Goal: Task Accomplishment & Management: Manage account settings

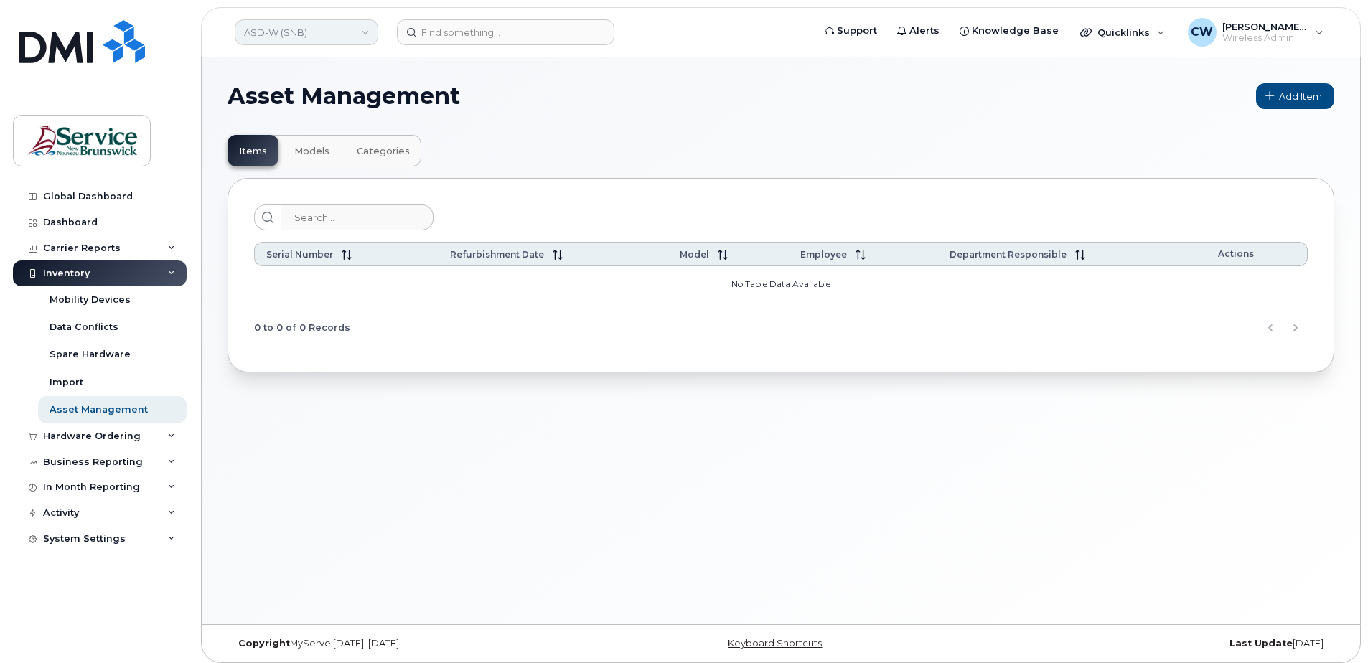
click at [363, 29] on link "ASD-W (SNB)" at bounding box center [307, 32] width 144 height 26
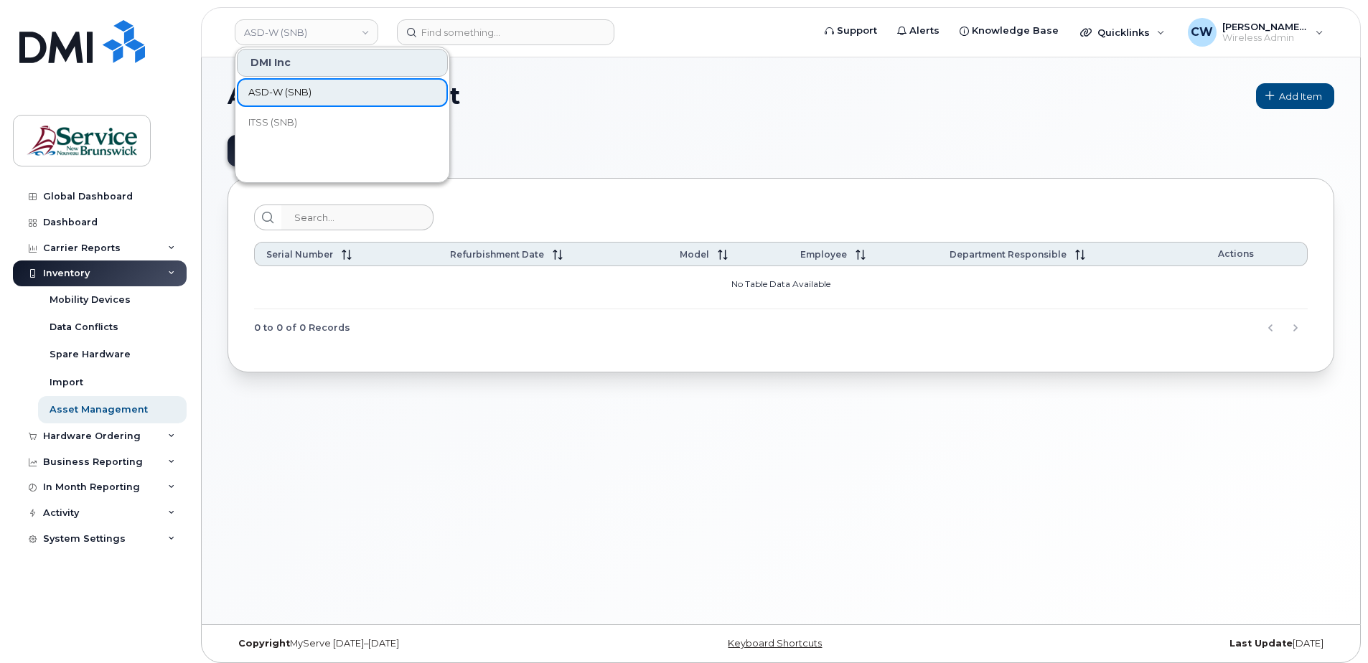
click at [291, 89] on span "ASD-W (SNB)" at bounding box center [279, 92] width 63 height 14
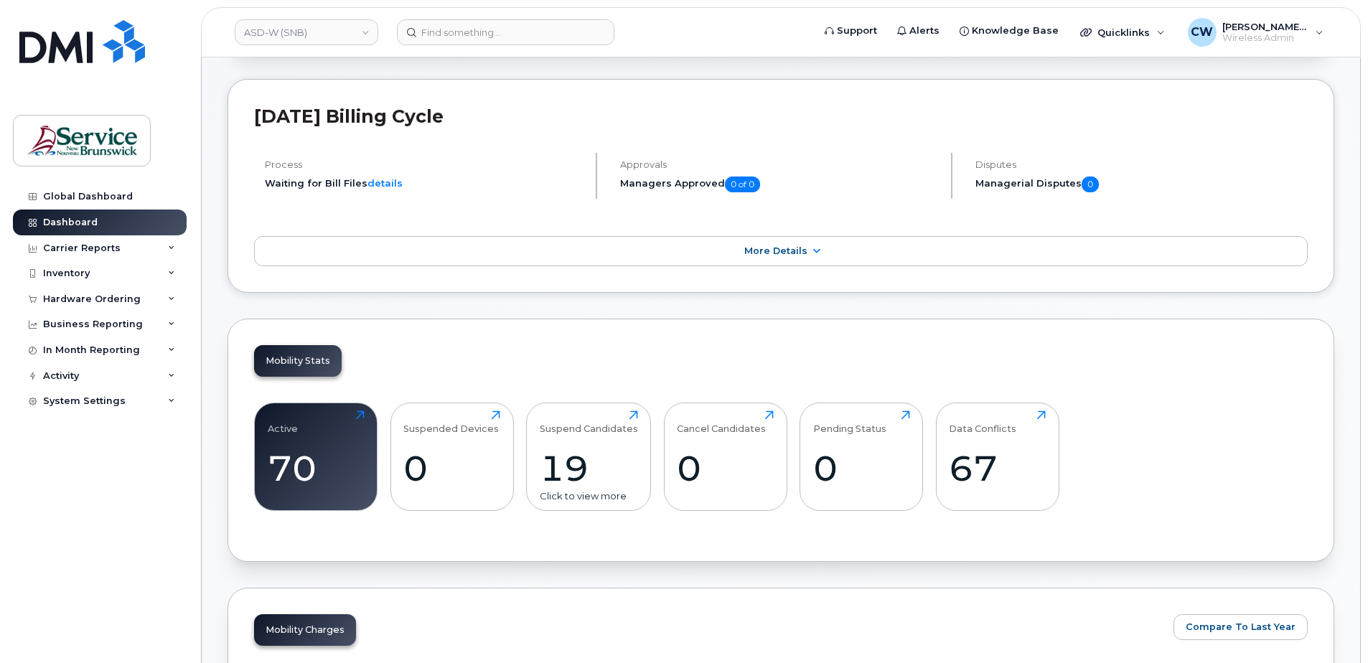
scroll to position [215, 0]
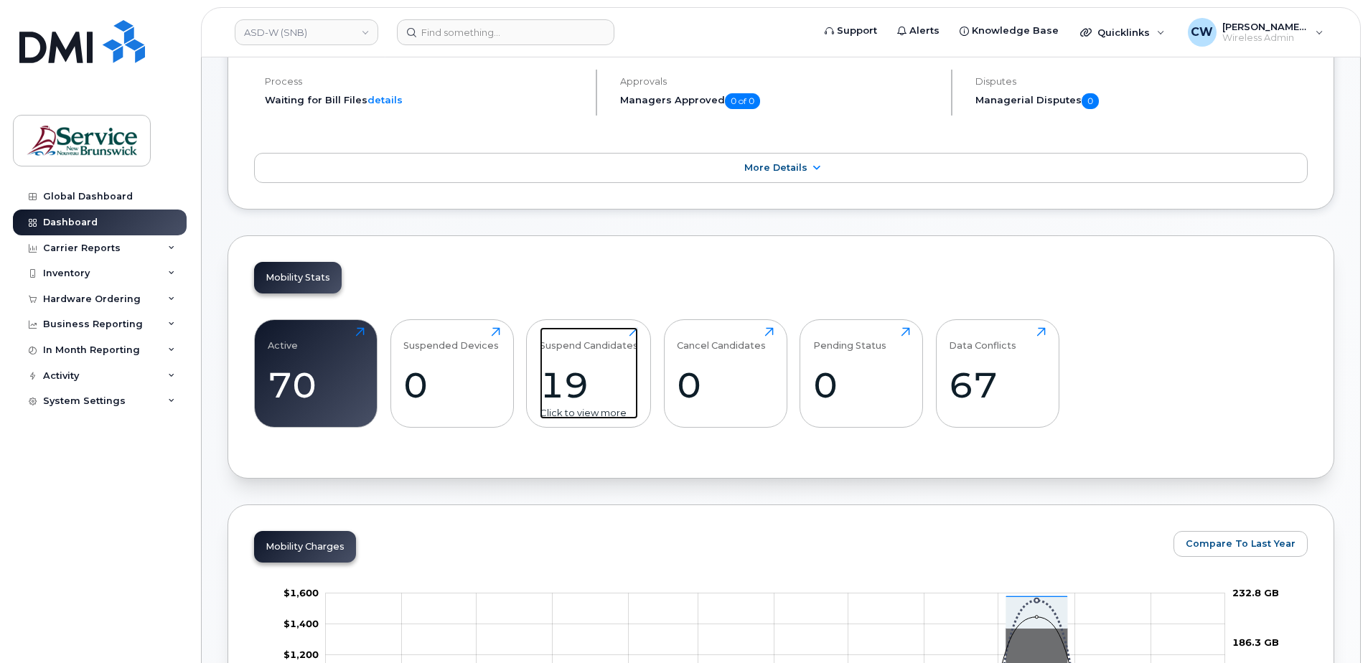
click at [592, 342] on div "Suspend Candidates" at bounding box center [589, 339] width 98 height 24
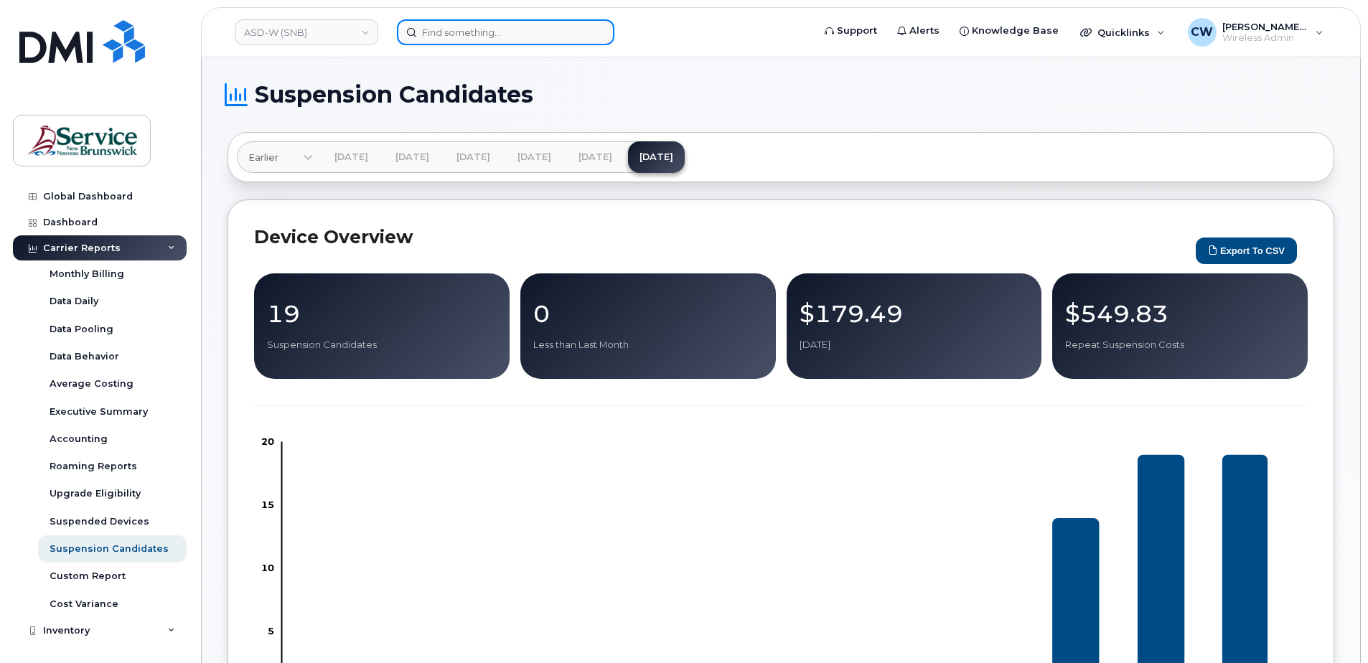
click at [452, 34] on input at bounding box center [506, 32] width 218 height 26
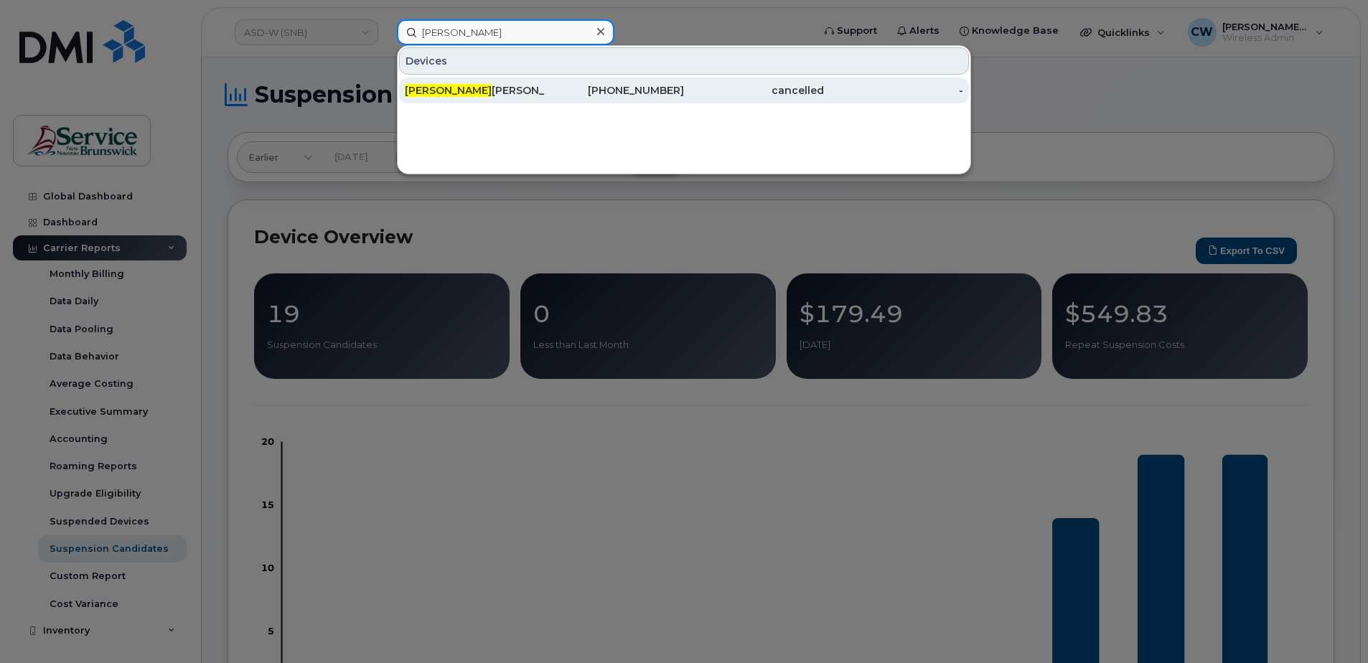
type input "amanda"
click at [455, 84] on div "Amanda Desveaux" at bounding box center [475, 90] width 140 height 14
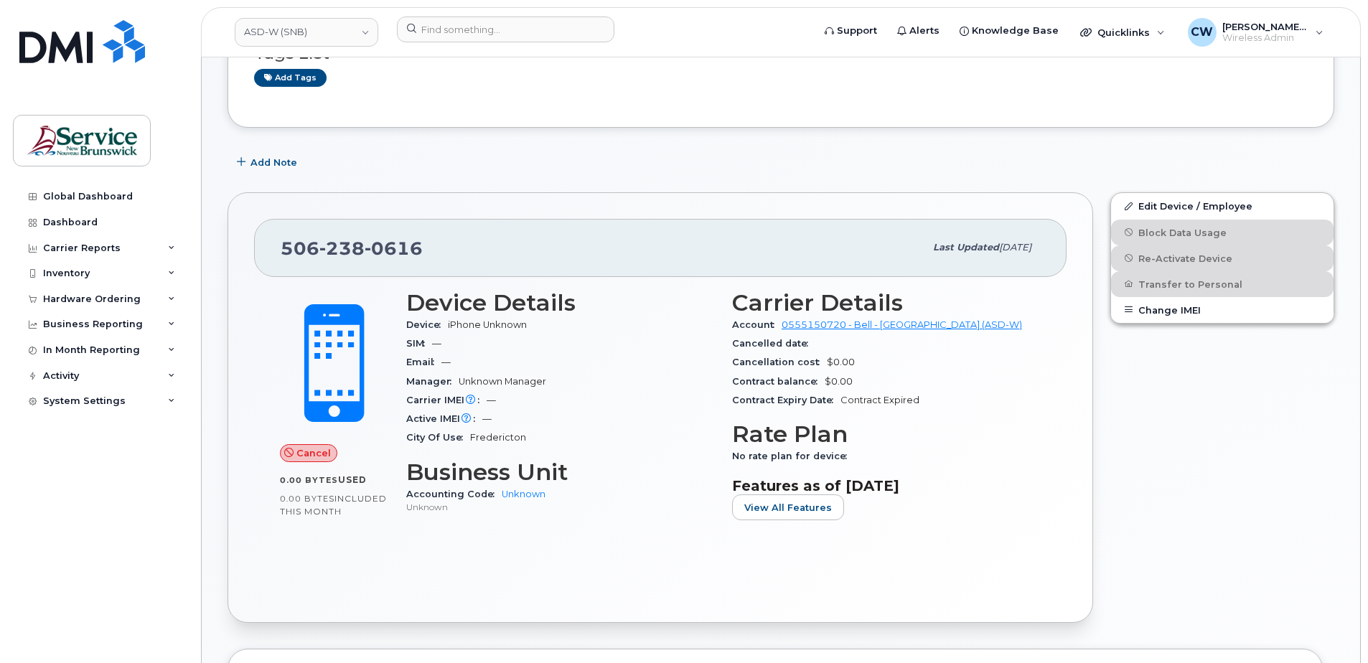
scroll to position [144, 0]
click at [778, 514] on button "View All Features" at bounding box center [788, 508] width 112 height 26
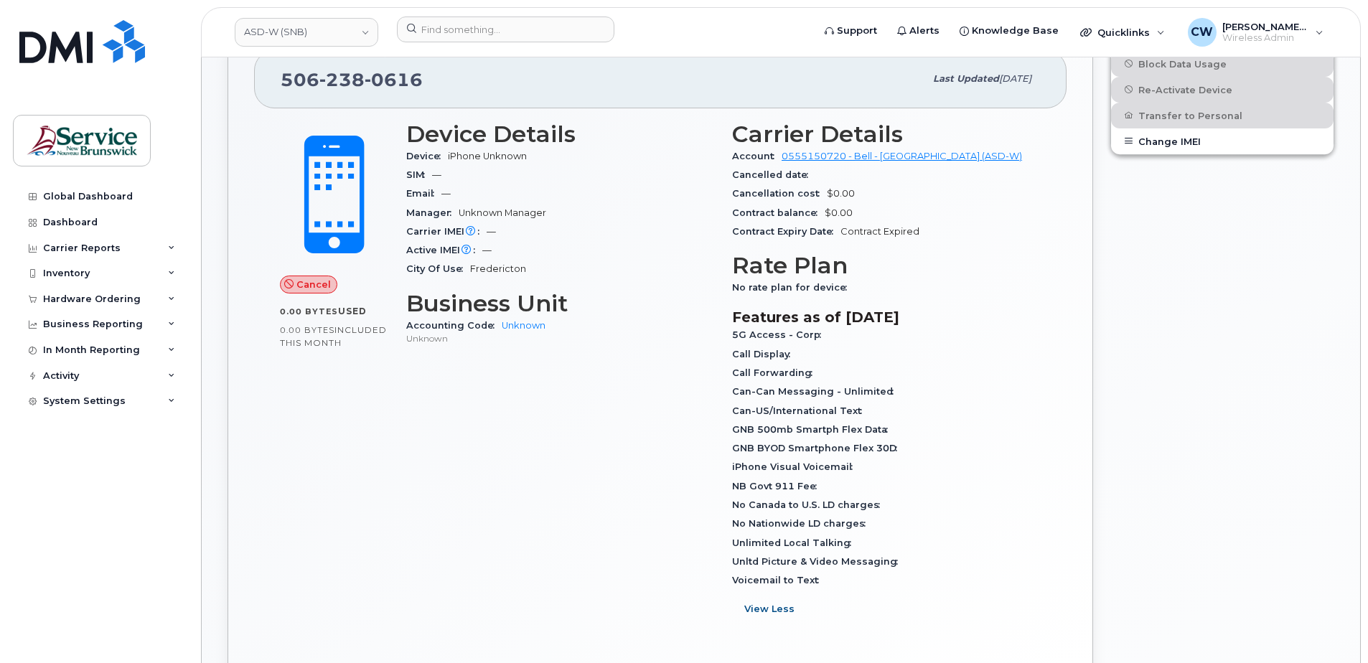
scroll to position [287, 0]
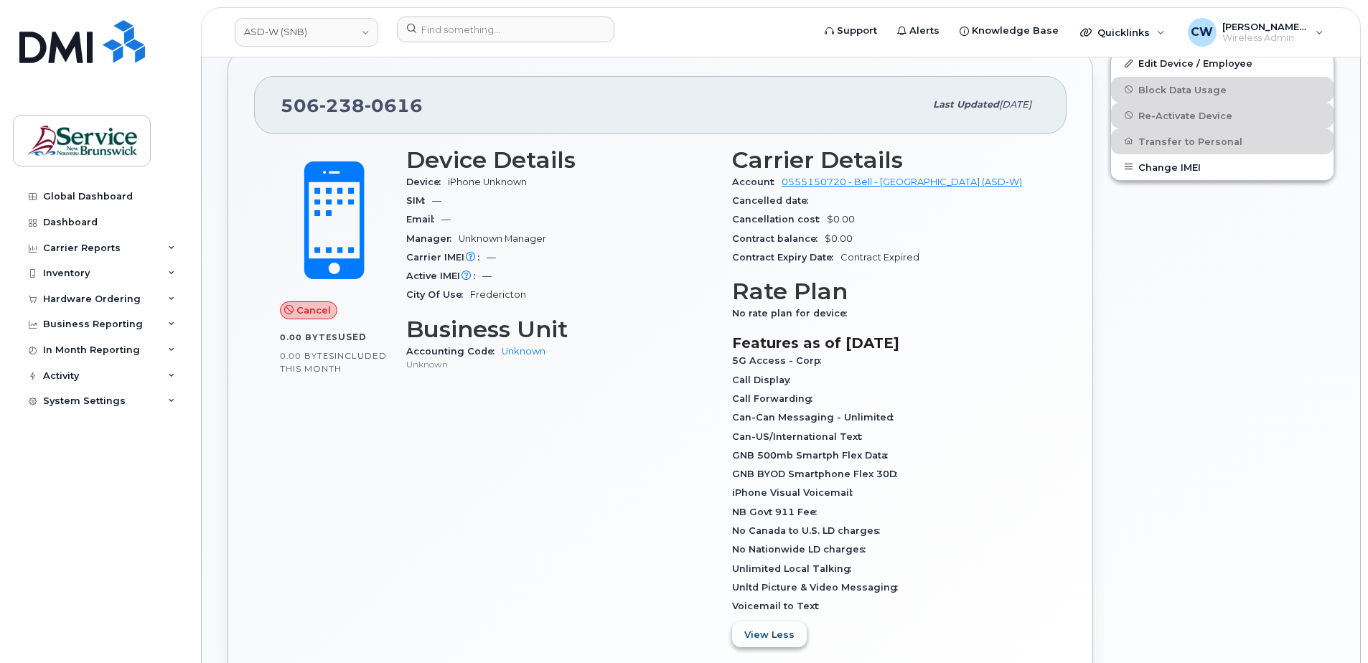
click at [776, 642] on span "View Less" at bounding box center [769, 635] width 50 height 14
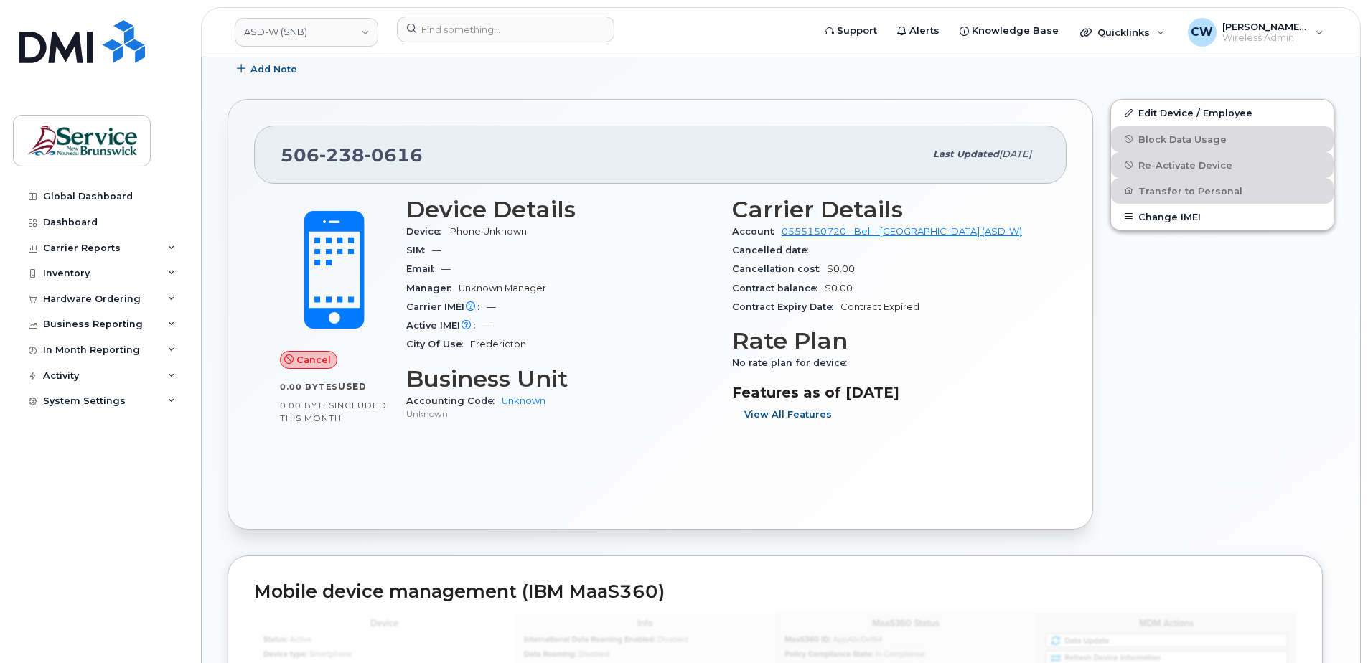
scroll to position [215, 0]
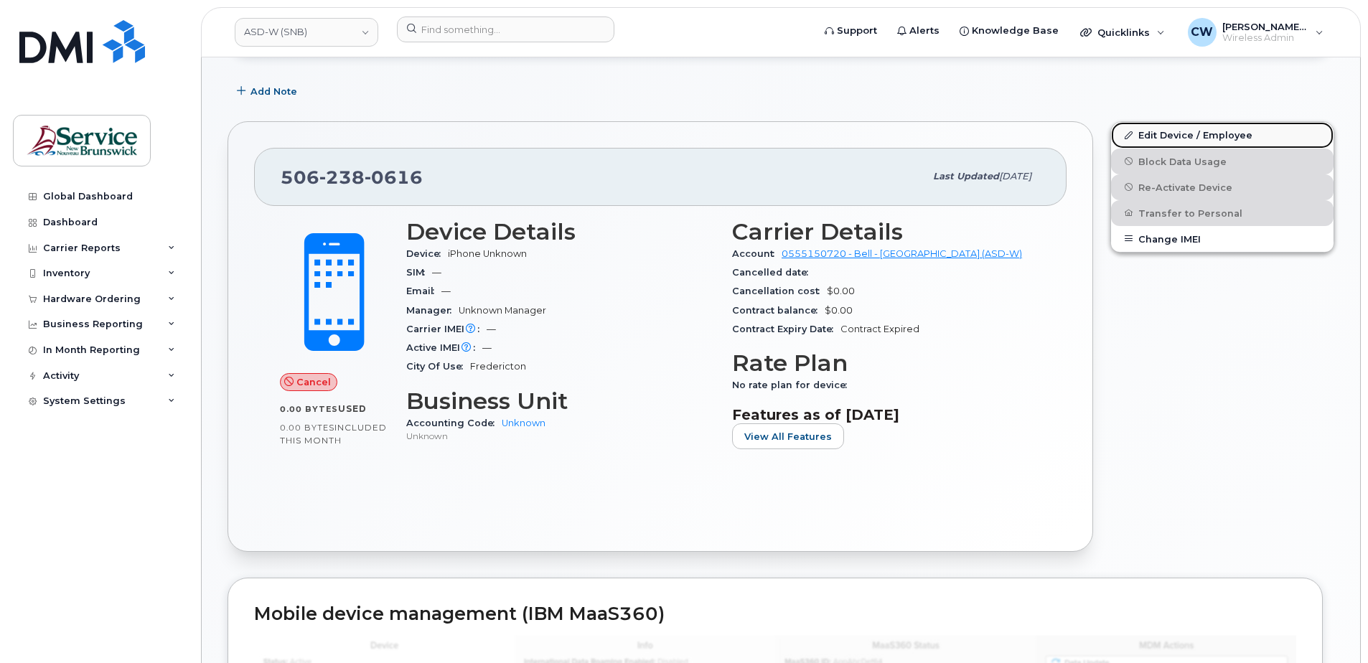
click at [1165, 133] on link "Edit Device / Employee" at bounding box center [1222, 135] width 223 height 26
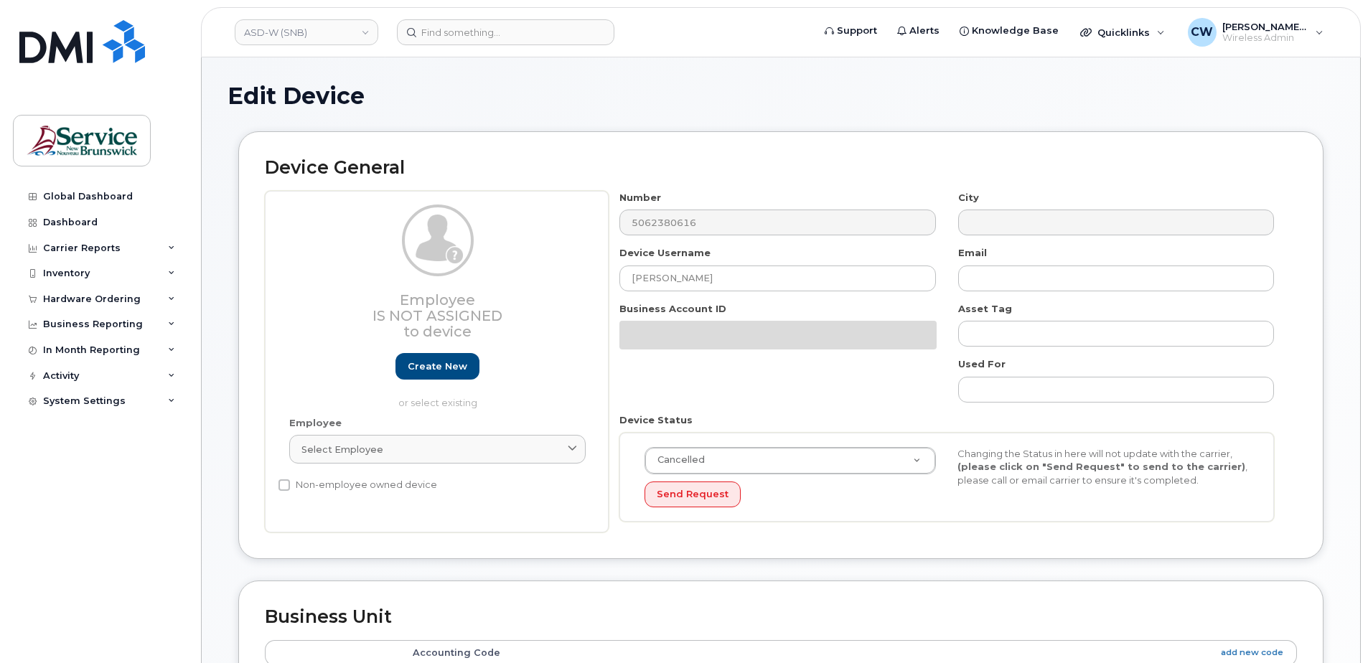
select select "34535616"
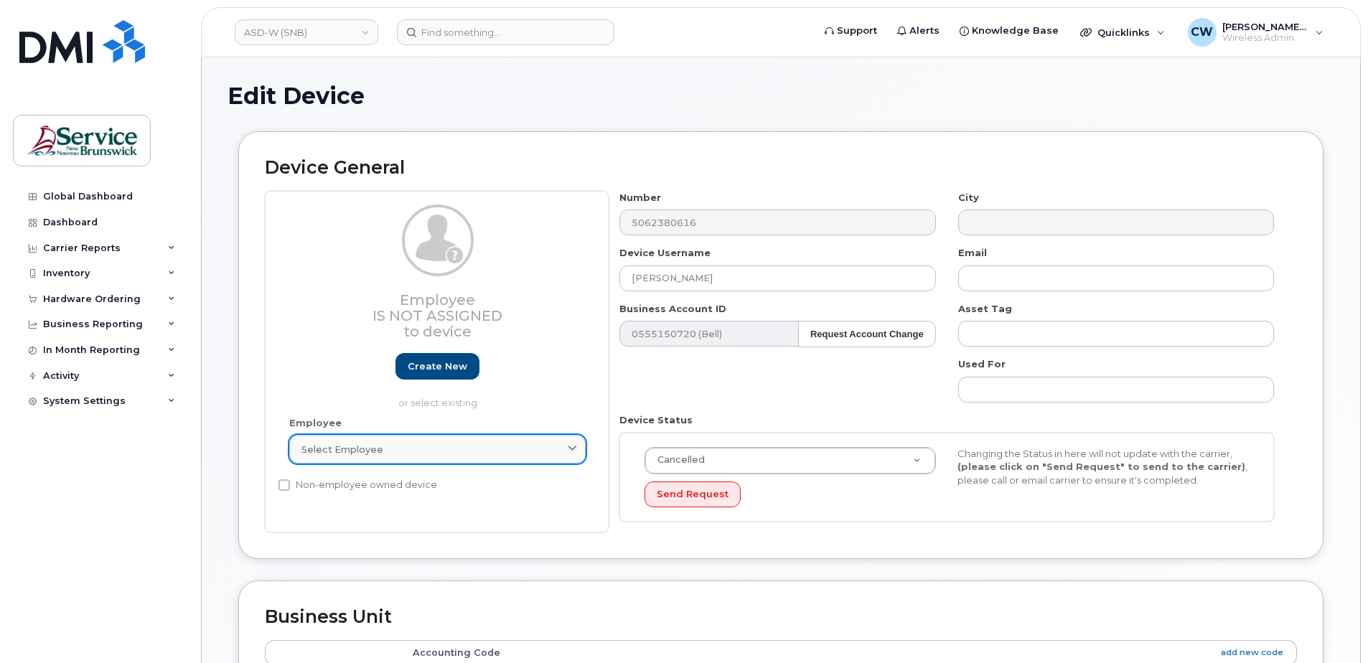
click at [576, 446] on icon at bounding box center [572, 449] width 9 height 9
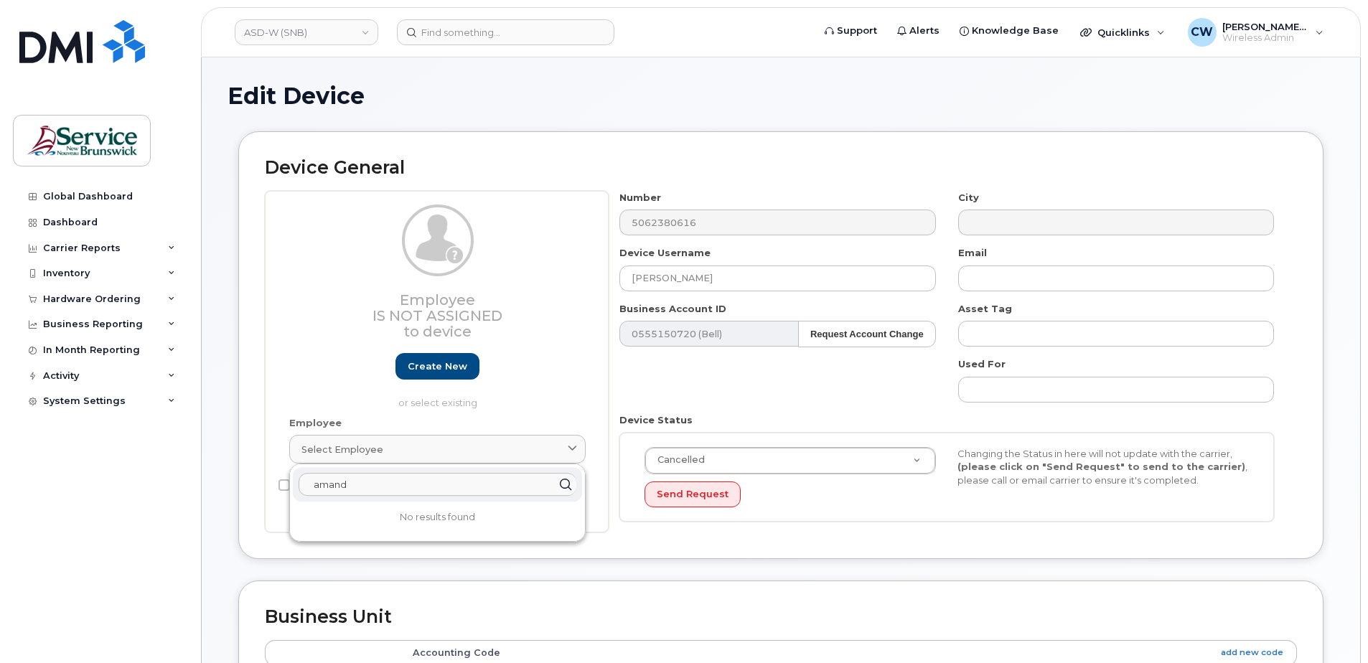
type input "amanda"
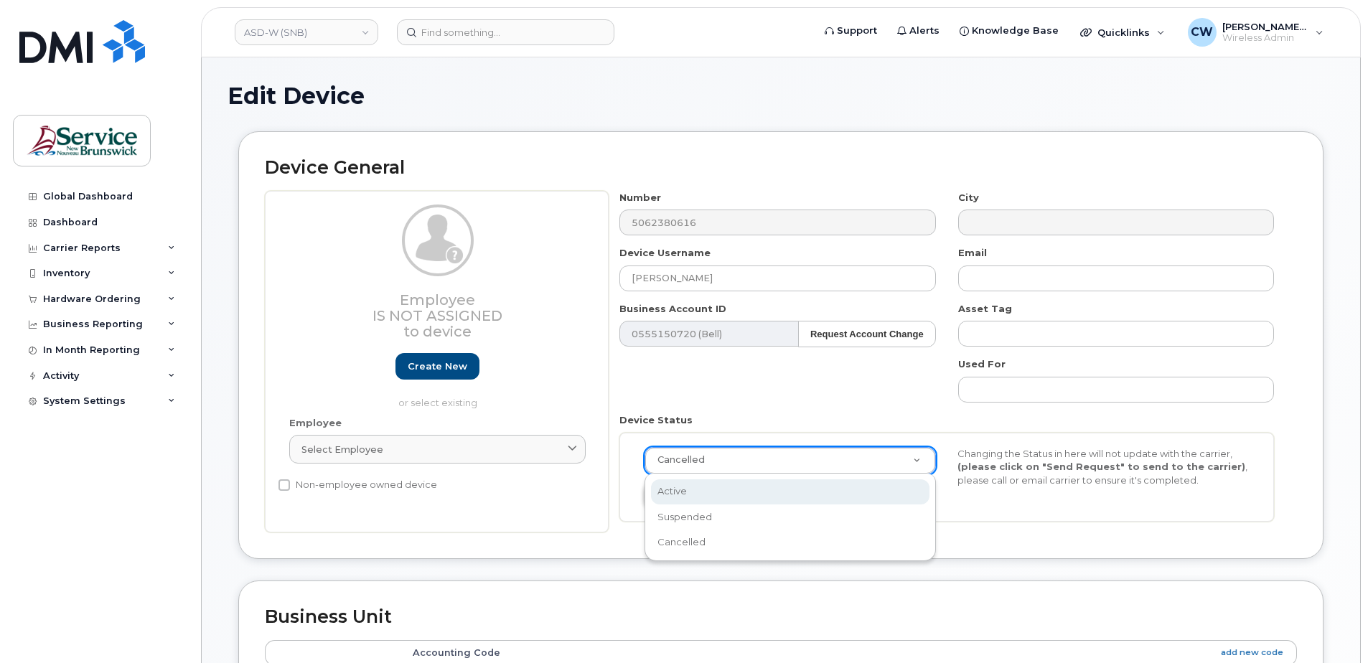
select select "active"
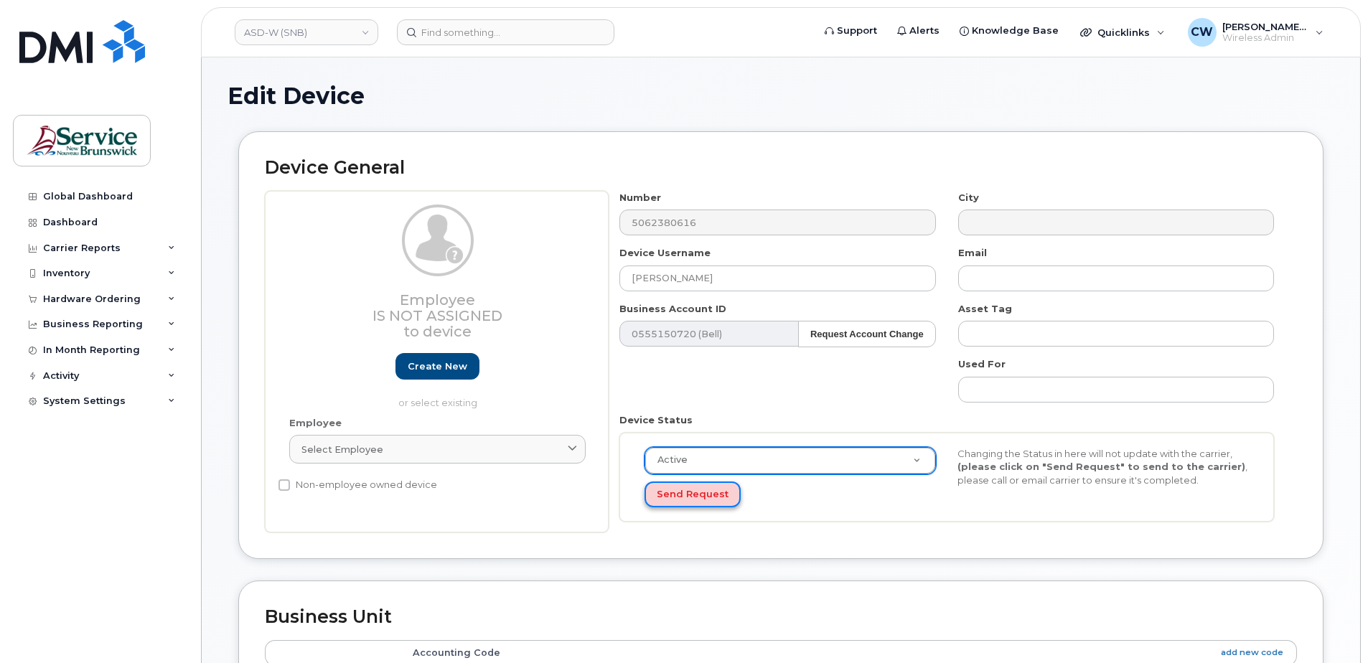
click at [673, 491] on button "Send Request" at bounding box center [693, 495] width 96 height 27
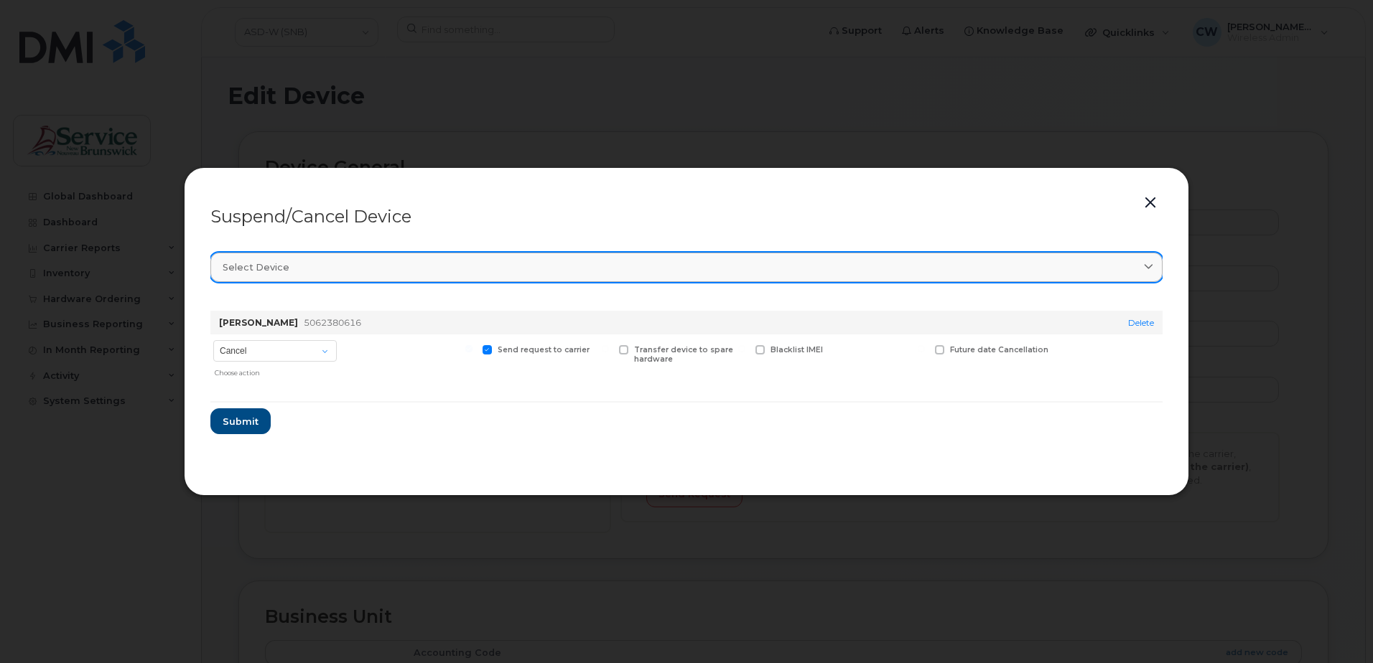
click at [1146, 266] on icon at bounding box center [1148, 267] width 9 height 9
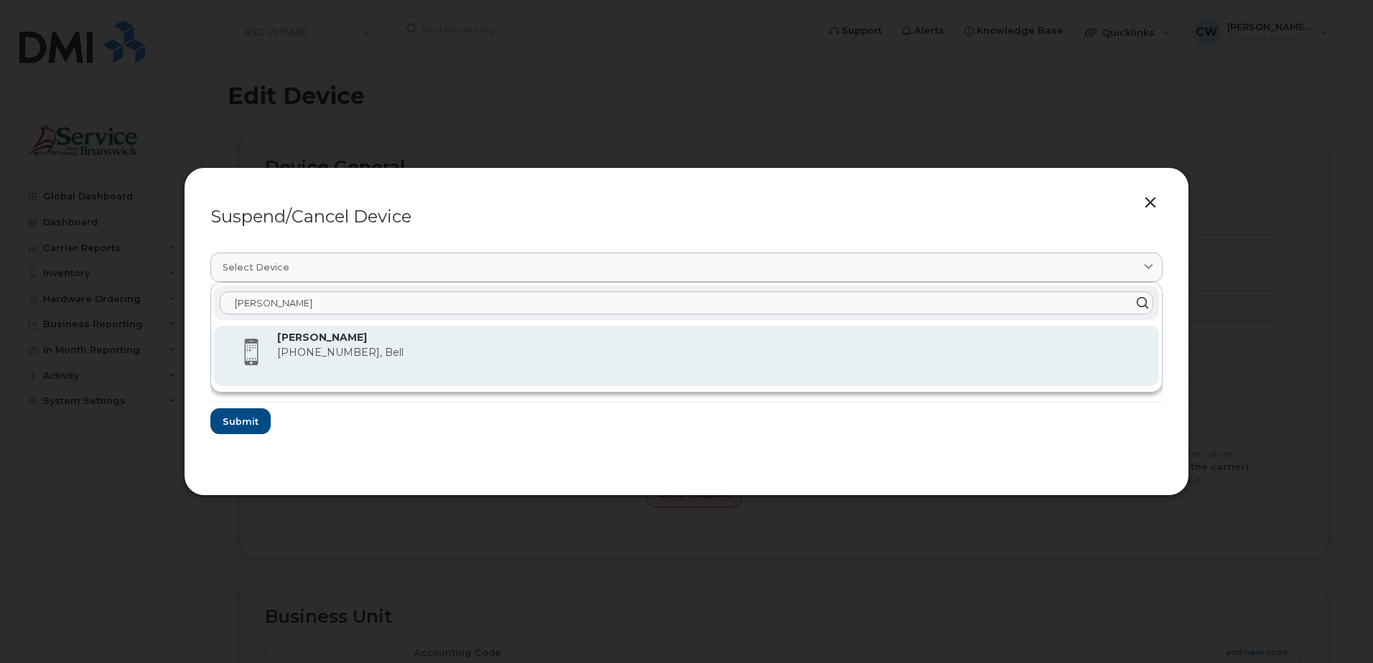
type input "Amanda"
click at [294, 338] on strong "[PERSON_NAME]" at bounding box center [322, 337] width 90 height 13
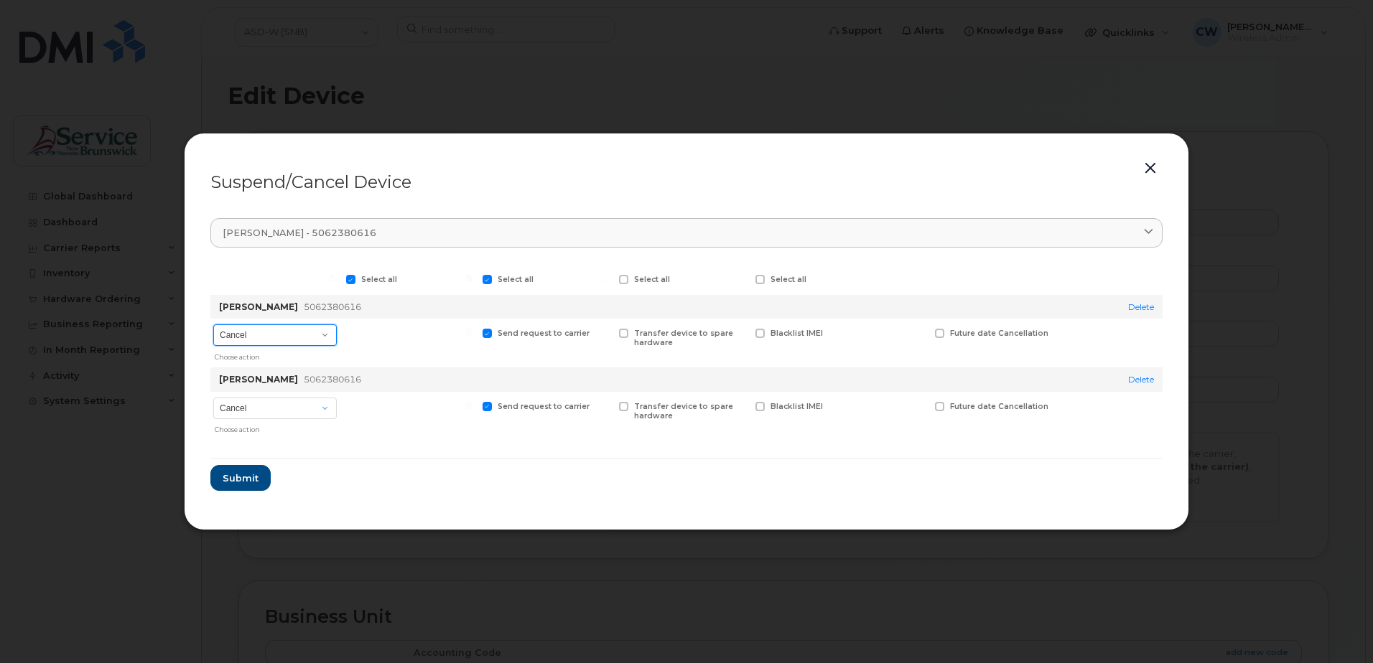
click at [326, 334] on select "Cancel Suspend - Extend Suspension Suspend - Reduced Rate Suspend - Full Rate S…" at bounding box center [274, 335] width 123 height 22
select select "[object Object]"
click at [213, 324] on select "Cancel Suspend - Extend Suspension Suspend - Reduced Rate Suspend - Full Rate S…" at bounding box center [274, 335] width 123 height 22
click at [321, 406] on select "Cancel Suspend - Reduced Rate Suspend - Full Rate Suspend - Lost Device/Stolen …" at bounding box center [274, 409] width 123 height 22
click at [533, 470] on form "Select all Select all Select all Select all Amanda Desveaux 5062380616 Delete C…" at bounding box center [686, 378] width 952 height 227
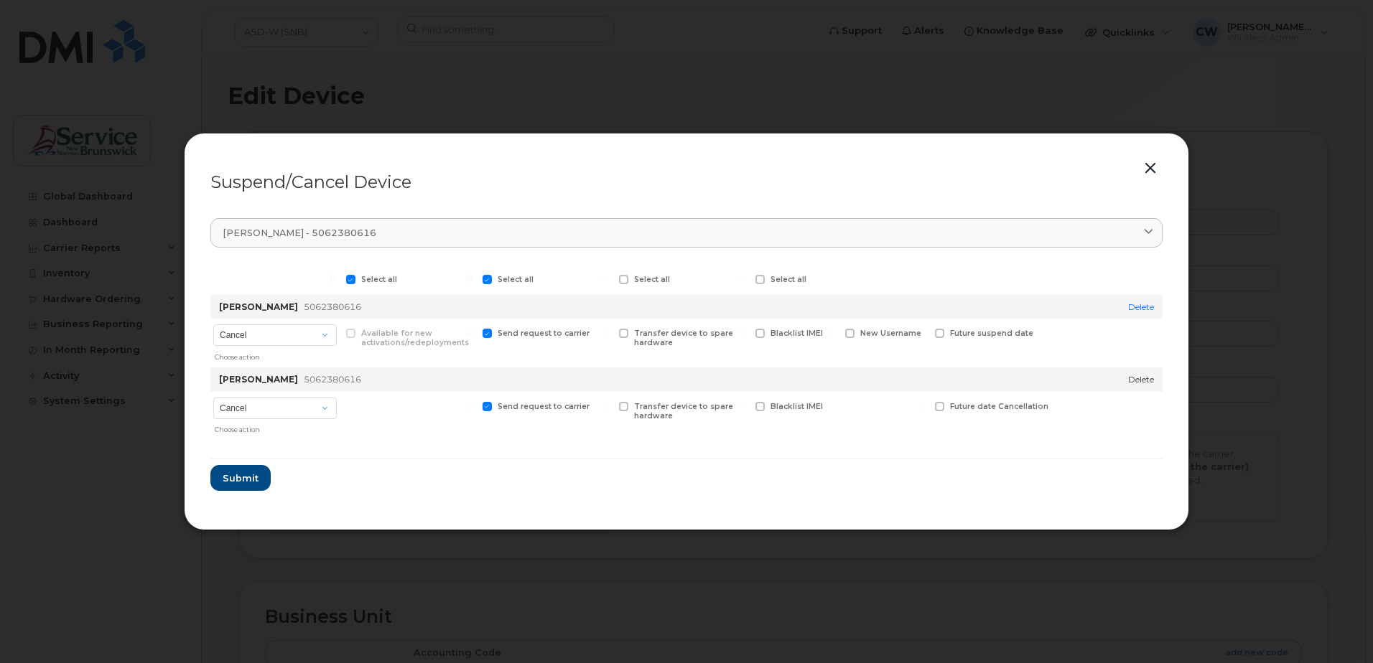
click at [1145, 378] on link "Delete" at bounding box center [1141, 379] width 26 height 11
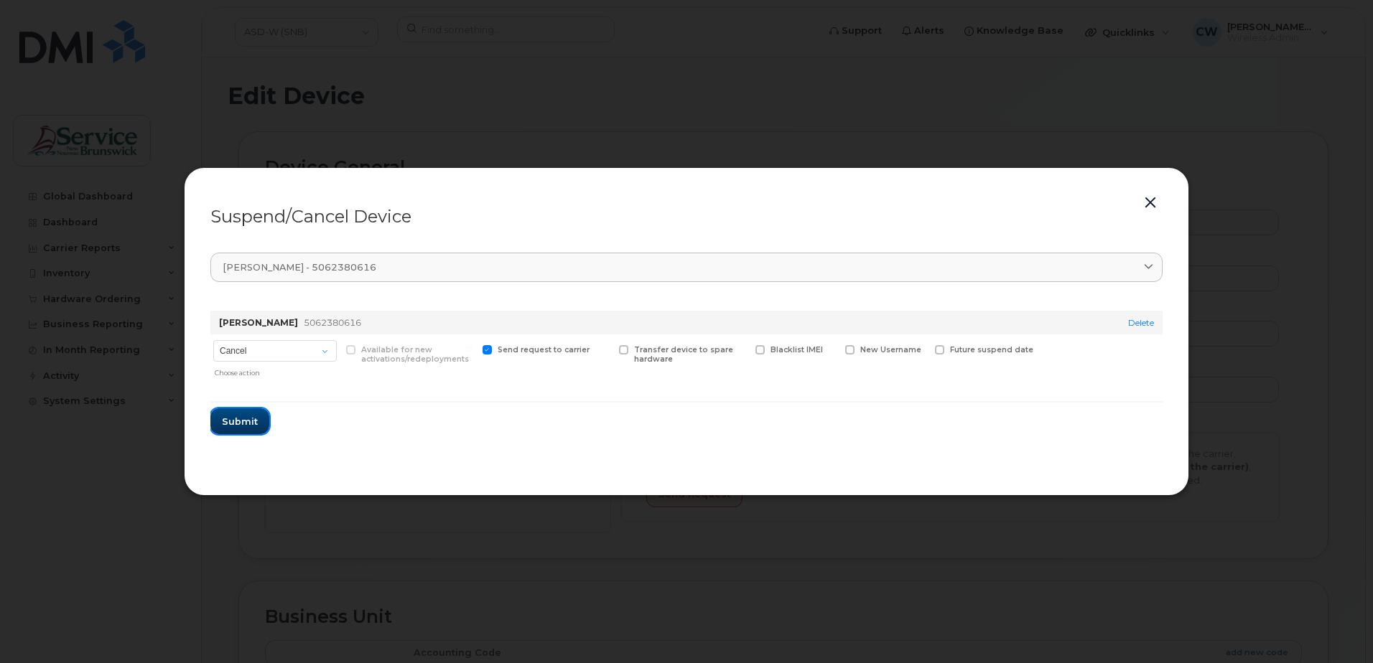
click at [240, 415] on span "Submit" at bounding box center [240, 422] width 36 height 14
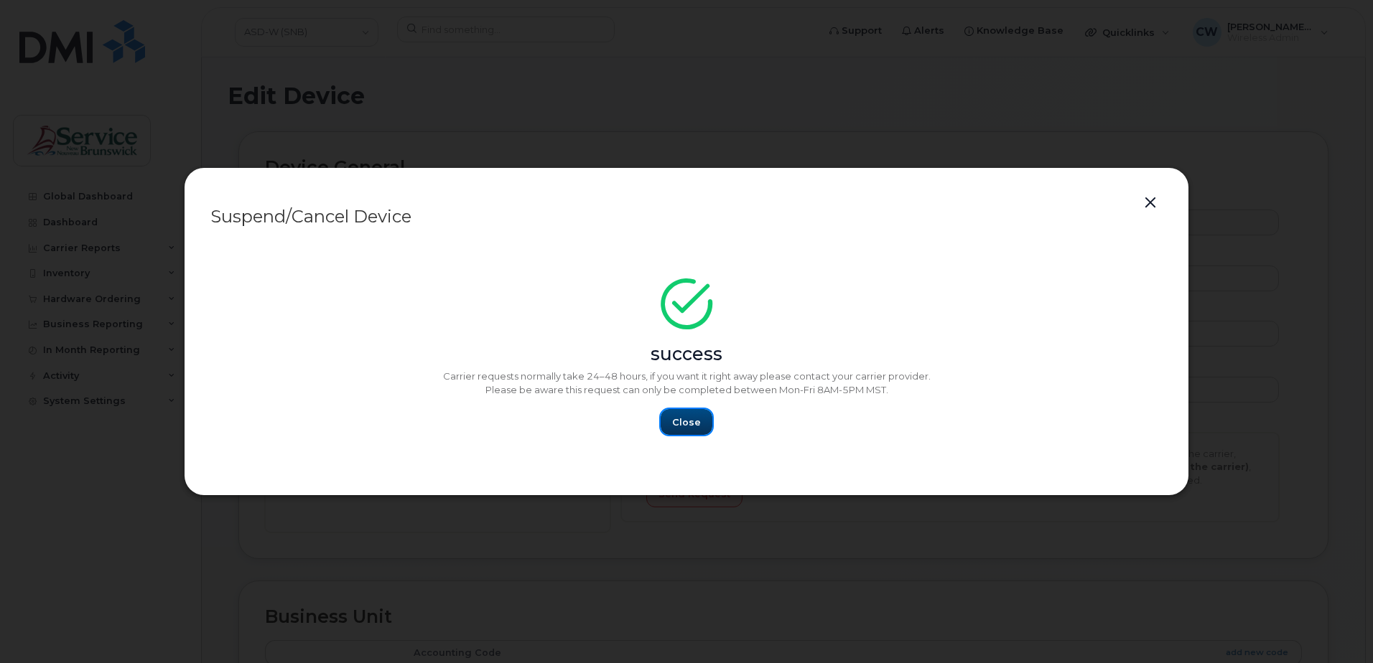
click at [699, 417] on button "Close" at bounding box center [686, 422] width 52 height 26
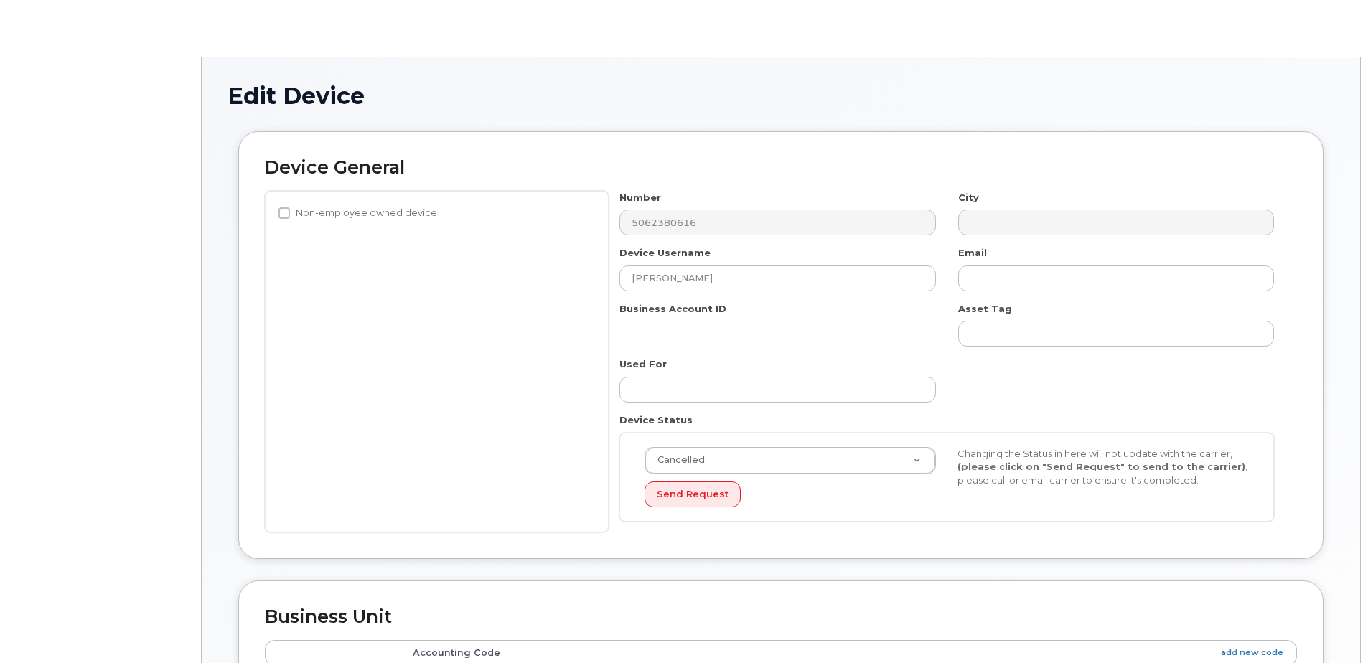
select select "34535616"
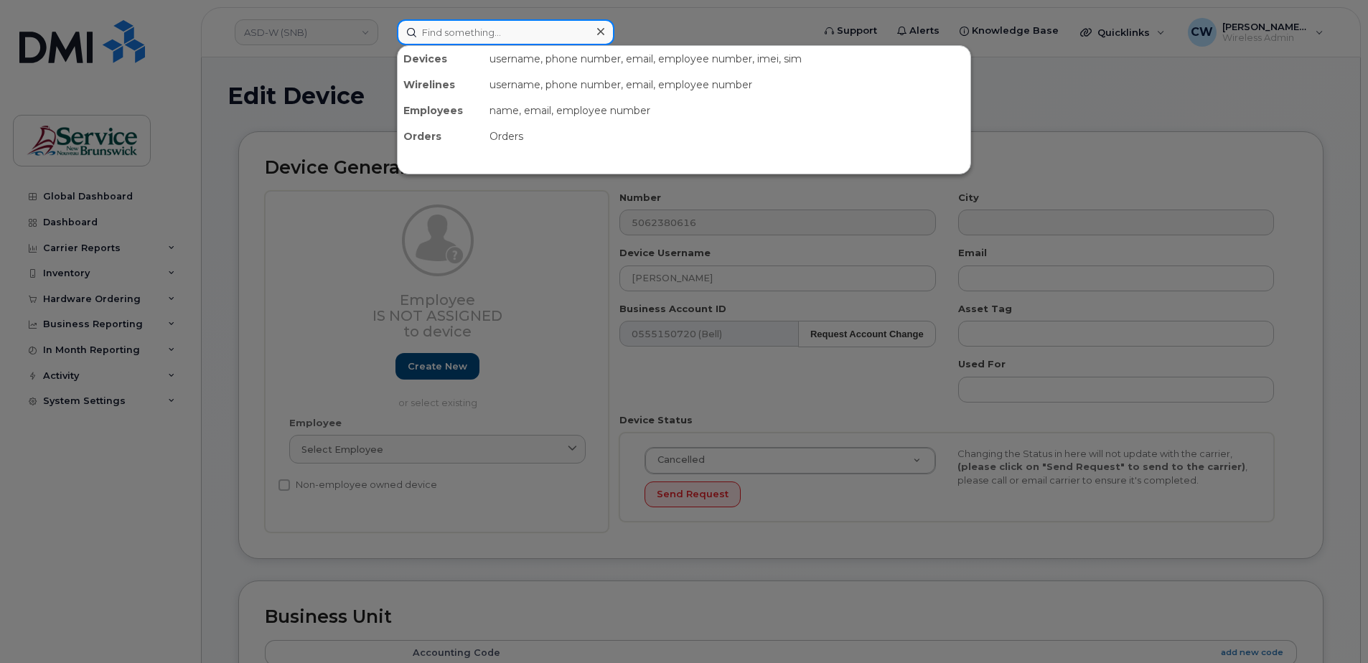
click at [441, 27] on input at bounding box center [506, 32] width 218 height 26
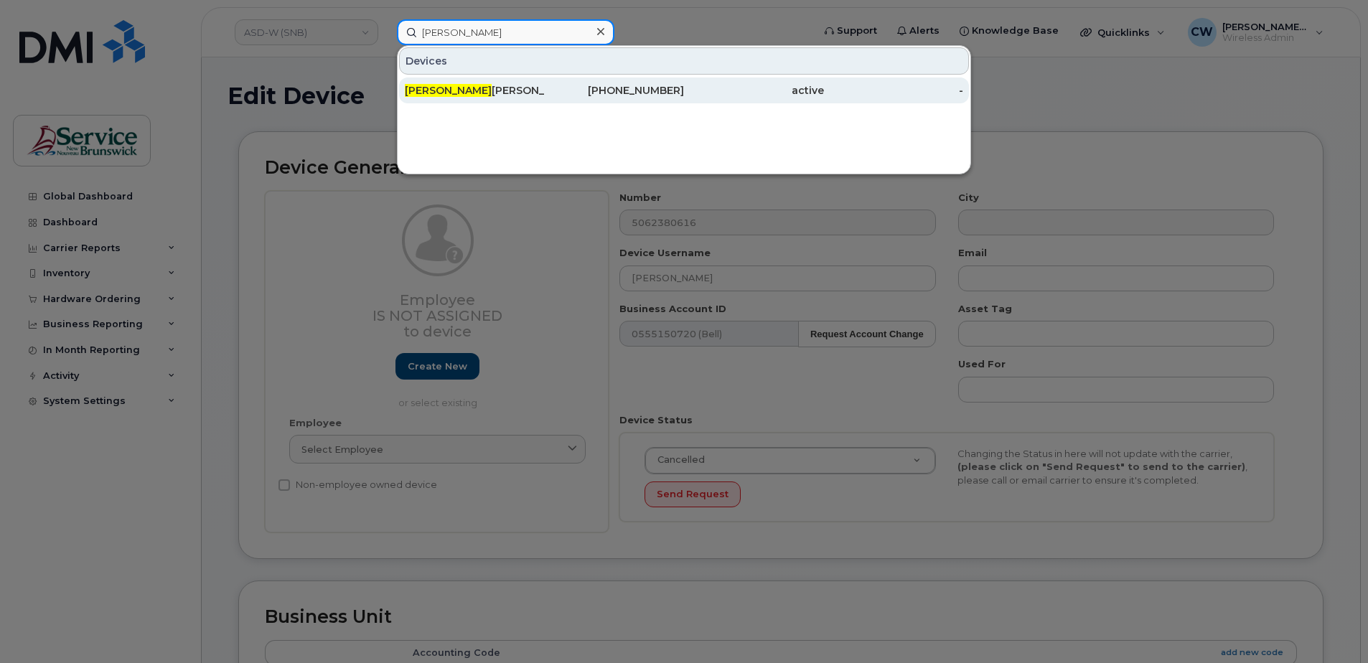
type input "[PERSON_NAME]"
click at [464, 91] on div "[PERSON_NAME]" at bounding box center [475, 90] width 140 height 14
